Goal: Navigation & Orientation: Go to known website

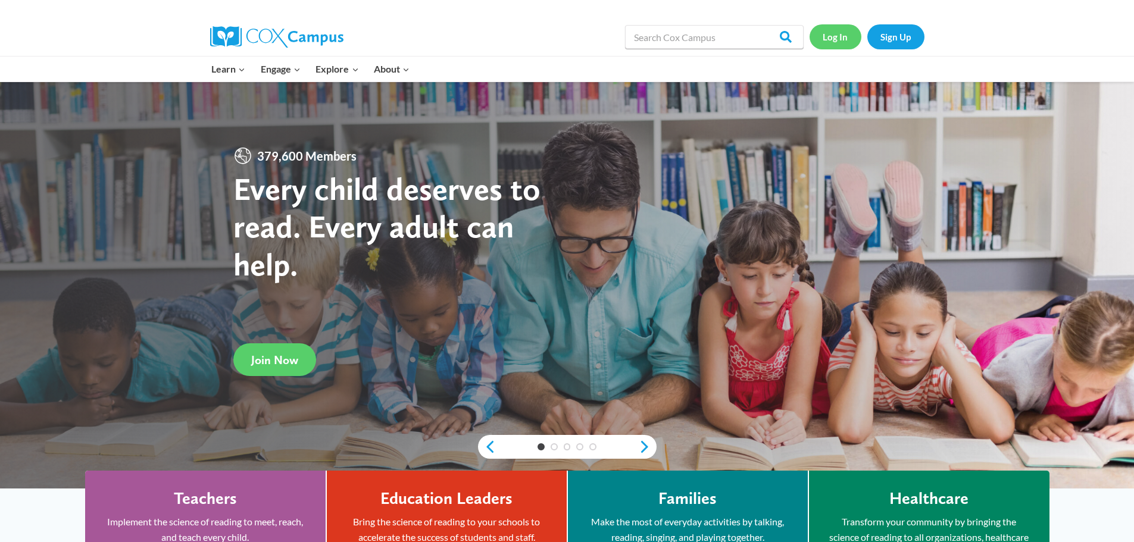
click at [839, 39] on link "Log In" at bounding box center [836, 36] width 52 height 24
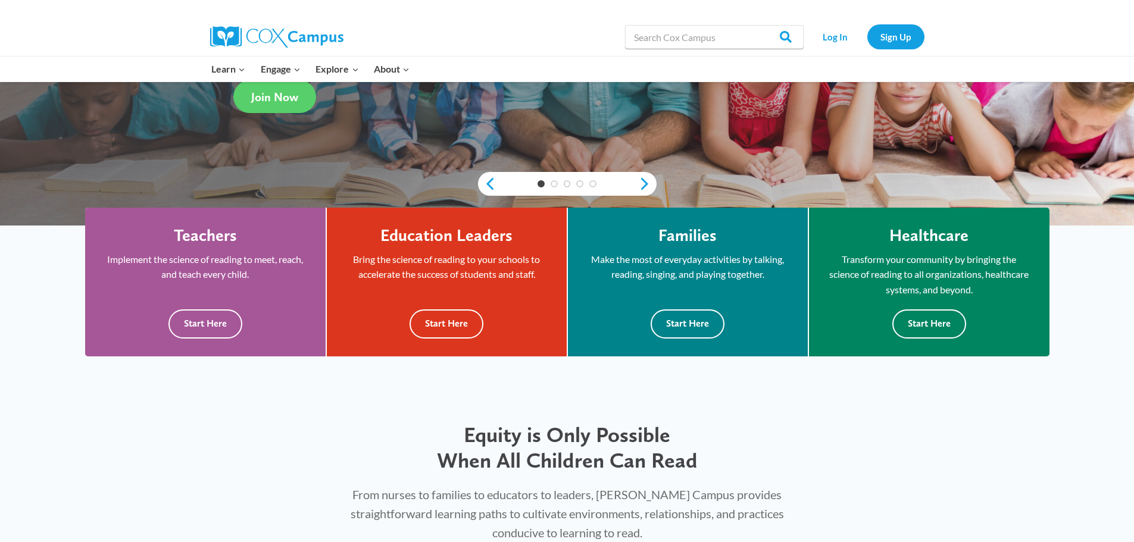
scroll to position [119, 0]
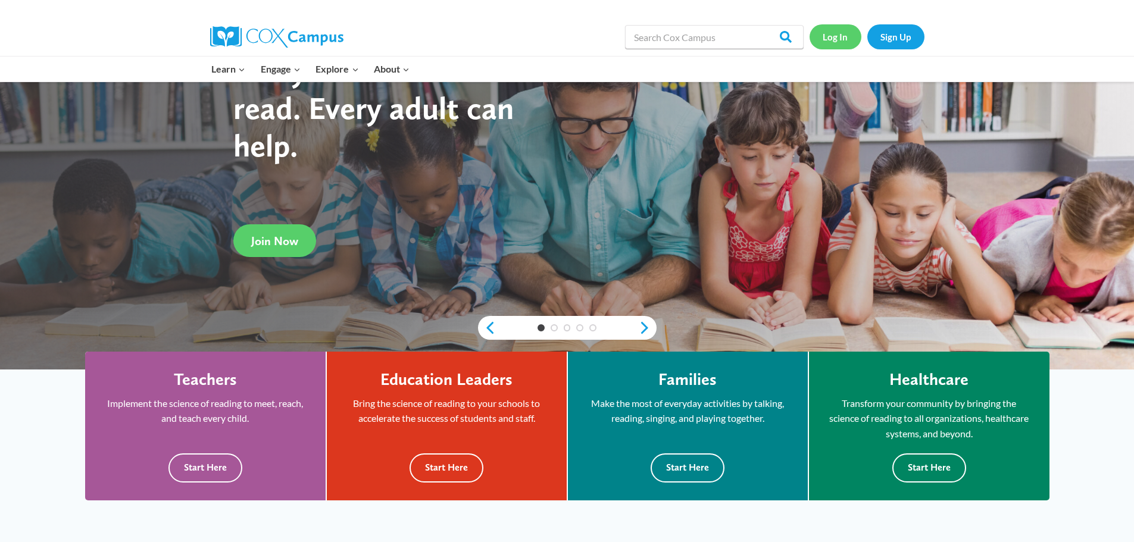
click at [831, 32] on link "Log In" at bounding box center [836, 36] width 52 height 24
